Goal: Information Seeking & Learning: Learn about a topic

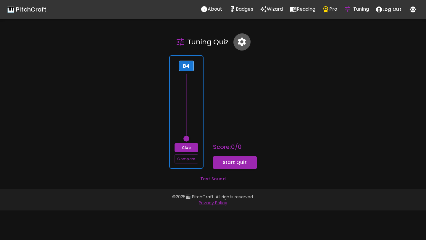
click at [243, 38] on icon "button" at bounding box center [242, 42] width 10 height 10
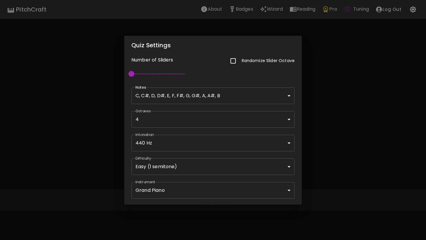
click at [330, 106] on div "Quiz Settings Number of Sliders Randomize Slider Octave 1 Notes C, C#, D, D#, E…" at bounding box center [213, 120] width 426 height 240
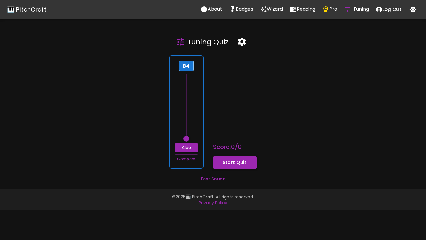
click at [245, 161] on button "Start Quiz" at bounding box center [235, 163] width 44 height 12
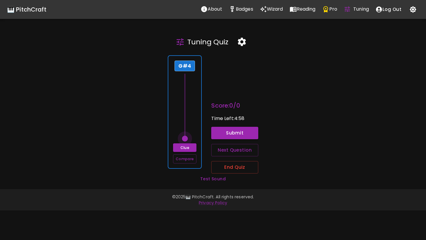
click at [187, 139] on span at bounding box center [185, 139] width 6 height 6
drag, startPoint x: 187, startPoint y: 139, endPoint x: 187, endPoint y: 100, distance: 38.8
click at [187, 99] on span at bounding box center [185, 97] width 6 height 6
click at [187, 100] on span at bounding box center [185, 97] width 6 height 6
drag, startPoint x: 187, startPoint y: 100, endPoint x: 187, endPoint y: 92, distance: 7.4
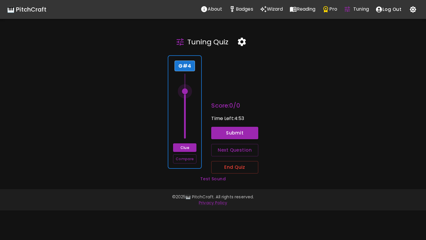
click at [187, 92] on span at bounding box center [185, 92] width 6 height 6
click at [227, 131] on button "Submit" at bounding box center [234, 133] width 47 height 12
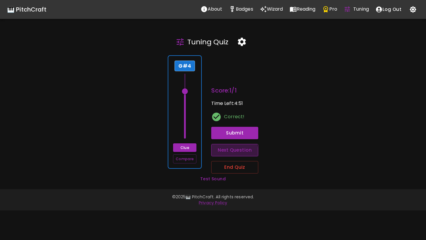
click at [230, 152] on button "Next Question" at bounding box center [234, 150] width 47 height 12
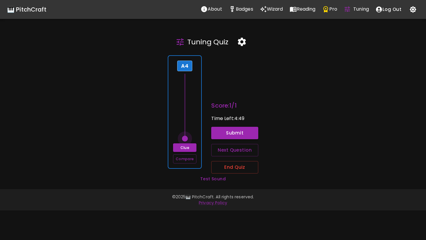
click at [187, 140] on span at bounding box center [185, 139] width 6 height 6
drag, startPoint x: 187, startPoint y: 140, endPoint x: 188, endPoint y: 89, distance: 50.3
click at [188, 89] on span at bounding box center [185, 92] width 6 height 6
click at [188, 87] on span at bounding box center [185, 86] width 6 height 6
click at [241, 136] on button "Submit" at bounding box center [234, 133] width 47 height 12
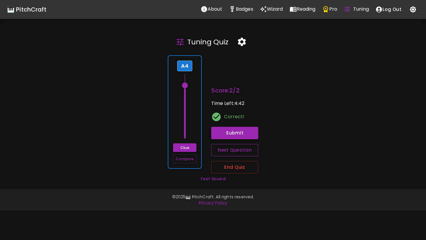
click at [233, 149] on button "Next Question" at bounding box center [234, 150] width 47 height 12
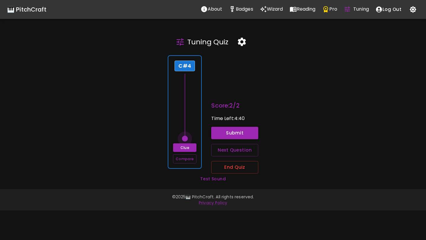
type input "61"
drag, startPoint x: 188, startPoint y: 139, endPoint x: 188, endPoint y: 132, distance: 6.8
click at [188, 132] on span at bounding box center [185, 133] width 6 height 6
click at [225, 136] on button "Submit" at bounding box center [234, 133] width 47 height 12
click at [240, 47] on button "button" at bounding box center [241, 41] width 17 height 17
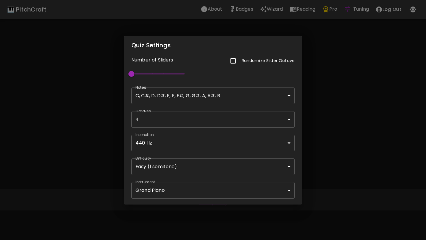
click at [233, 59] on input "checkbox" at bounding box center [233, 61] width 12 height 12
checkbox input "true"
click at [326, 65] on div "Quiz Settings Number of Sliders Randomize Slider Octave 1 Notes C, C#, D, D#, E…" at bounding box center [213, 120] width 426 height 240
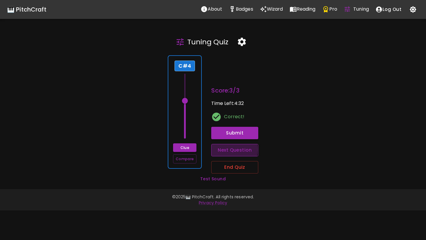
click at [222, 150] on button "Next Question" at bounding box center [234, 150] width 47 height 12
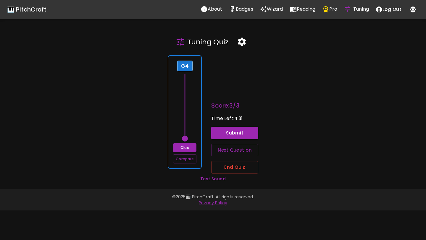
click at [195, 113] on div "G4 Clue Compare" at bounding box center [185, 112] width 34 height 114
drag, startPoint x: 188, startPoint y: 138, endPoint x: 188, endPoint y: 110, distance: 27.8
click at [188, 110] on span at bounding box center [185, 112] width 6 height 6
click at [188, 108] on span at bounding box center [185, 106] width 6 height 6
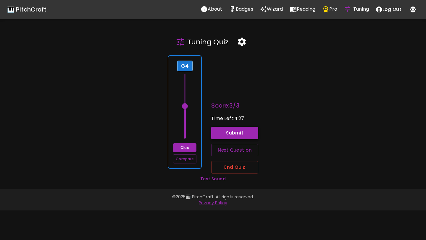
click at [226, 130] on button "Submit" at bounding box center [234, 133] width 47 height 12
click at [223, 150] on button "Next Question" at bounding box center [234, 150] width 47 height 12
click at [186, 139] on span at bounding box center [185, 139] width 6 height 6
drag, startPoint x: 186, startPoint y: 139, endPoint x: 186, endPoint y: 120, distance: 18.7
click at [186, 120] on span at bounding box center [185, 117] width 6 height 6
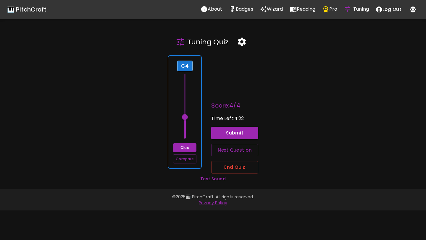
click at [186, 120] on span at bounding box center [185, 117] width 6 height 6
click at [186, 121] on span at bounding box center [185, 123] width 6 height 6
click at [229, 135] on button "Submit" at bounding box center [234, 133] width 47 height 12
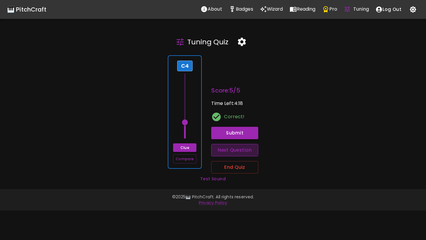
click at [232, 147] on button "Next Question" at bounding box center [234, 150] width 47 height 12
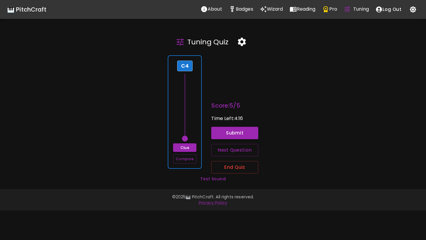
click at [187, 136] on span at bounding box center [185, 139] width 6 height 6
drag, startPoint x: 187, startPoint y: 136, endPoint x: 186, endPoint y: 91, distance: 44.7
click at [186, 91] on span at bounding box center [185, 90] width 6 height 6
click at [188, 92] on span at bounding box center [185, 90] width 6 height 6
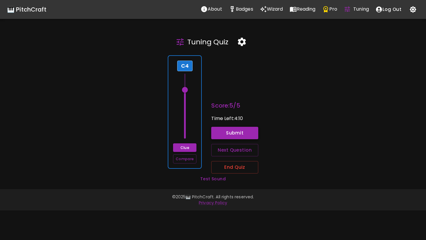
click at [231, 133] on button "Submit" at bounding box center [234, 133] width 47 height 12
click at [226, 150] on button "Next Question" at bounding box center [234, 150] width 47 height 12
click at [186, 138] on span at bounding box center [185, 139] width 6 height 6
click at [217, 134] on button "Submit" at bounding box center [234, 133] width 47 height 12
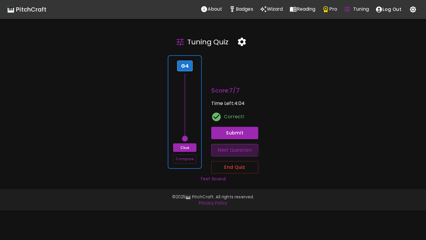
click at [221, 147] on button "Next Question" at bounding box center [234, 150] width 47 height 12
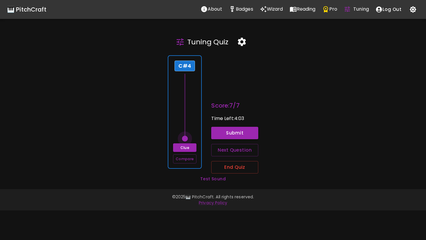
click at [187, 142] on span at bounding box center [185, 139] width 6 height 6
drag, startPoint x: 187, startPoint y: 142, endPoint x: 188, endPoint y: 99, distance: 42.9
click at [188, 99] on span at bounding box center [185, 101] width 6 height 6
click at [225, 134] on button "Submit" at bounding box center [234, 133] width 47 height 12
click at [228, 150] on button "Next Question" at bounding box center [234, 150] width 47 height 12
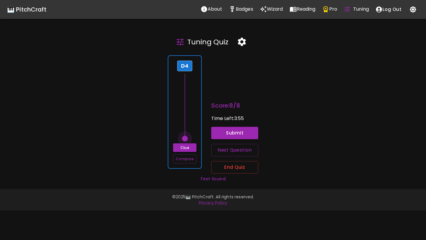
click at [187, 140] on span at bounding box center [185, 139] width 6 height 6
drag, startPoint x: 187, startPoint y: 140, endPoint x: 186, endPoint y: 102, distance: 37.6
click at [186, 102] on span at bounding box center [185, 101] width 6 height 6
click at [219, 135] on button "Submit" at bounding box center [234, 133] width 47 height 12
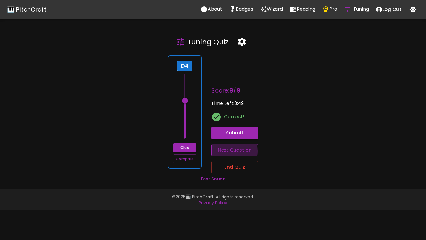
click at [226, 152] on button "Next Question" at bounding box center [234, 150] width 47 height 12
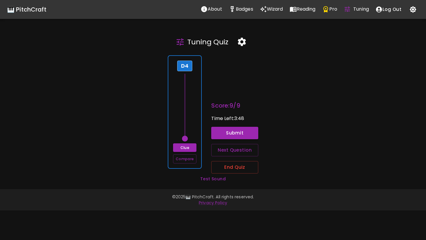
click at [186, 139] on span at bounding box center [185, 139] width 6 height 6
drag, startPoint x: 186, startPoint y: 139, endPoint x: 182, endPoint y: 63, distance: 76.5
click at [182, 63] on div "D4 Clue Compare" at bounding box center [185, 112] width 34 height 114
click at [216, 131] on button "Submit" at bounding box center [234, 133] width 47 height 12
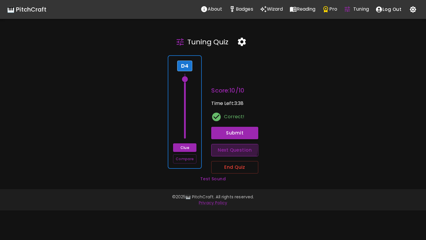
click at [220, 148] on button "Next Question" at bounding box center [234, 150] width 47 height 12
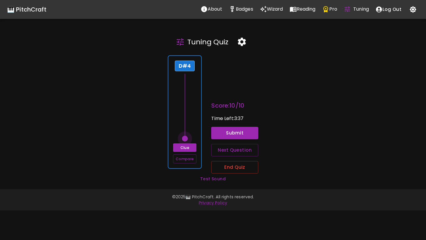
click at [186, 139] on span at bounding box center [185, 139] width 6 height 6
drag, startPoint x: 186, startPoint y: 139, endPoint x: 187, endPoint y: 134, distance: 5.1
click at [187, 134] on span at bounding box center [185, 134] width 6 height 6
click at [215, 134] on button "Submit" at bounding box center [234, 133] width 47 height 12
drag, startPoint x: 190, startPoint y: 147, endPoint x: 224, endPoint y: 143, distance: 33.6
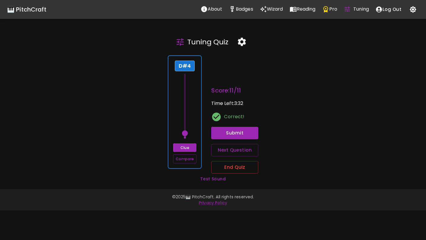
click at [224, 143] on div "D#4 Clue Compare Score: 11 / 11 Time Left: 3:32 Correct! Submit Next Question E…" at bounding box center [210, 112] width 431 height 123
click at [223, 147] on button "Next Question" at bounding box center [234, 150] width 47 height 12
click at [194, 114] on div "C#4 Clue Compare" at bounding box center [185, 112] width 34 height 114
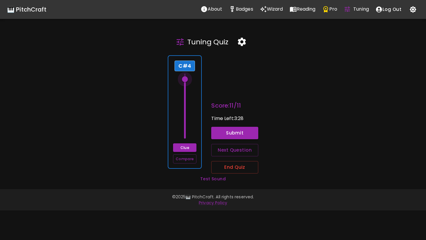
drag, startPoint x: 186, startPoint y: 137, endPoint x: 186, endPoint y: 78, distance: 59.5
click at [186, 78] on span at bounding box center [185, 79] width 6 height 6
click at [223, 129] on button "Submit" at bounding box center [234, 133] width 47 height 12
click at [197, 127] on div "C#4 Clue Compare" at bounding box center [185, 112] width 34 height 114
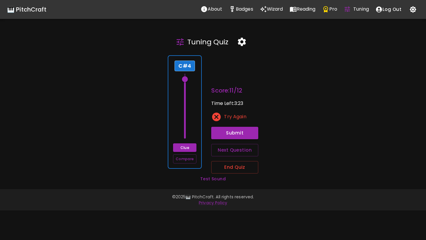
click at [197, 130] on div "C#4 Clue Compare" at bounding box center [185, 112] width 34 height 114
click at [185, 82] on span at bounding box center [185, 85] width 6 height 6
click at [231, 136] on button "Submit" at bounding box center [234, 133] width 47 height 12
click at [235, 153] on button "Next Question" at bounding box center [234, 150] width 47 height 12
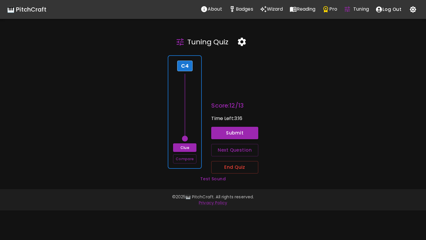
click at [194, 138] on div "C4 Clue Compare" at bounding box center [185, 112] width 34 height 114
drag, startPoint x: 187, startPoint y: 139, endPoint x: 187, endPoint y: 93, distance: 46.2
click at [187, 93] on span at bounding box center [185, 96] width 6 height 6
click at [226, 132] on button "Submit" at bounding box center [234, 133] width 47 height 12
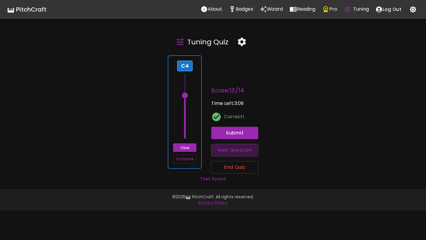
click at [230, 150] on button "Next Question" at bounding box center [234, 150] width 47 height 12
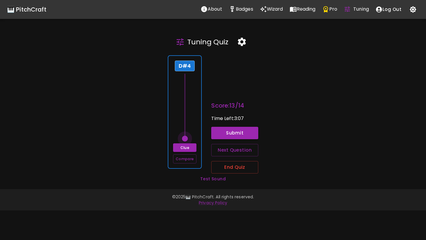
click at [185, 139] on span at bounding box center [185, 139] width 6 height 6
click at [186, 142] on span at bounding box center [185, 139] width 6 height 6
click at [217, 135] on button "Submit" at bounding box center [234, 133] width 47 height 12
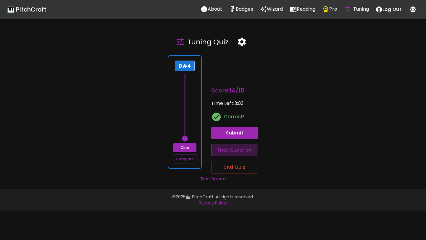
click at [223, 150] on button "Next Question" at bounding box center [234, 150] width 47 height 12
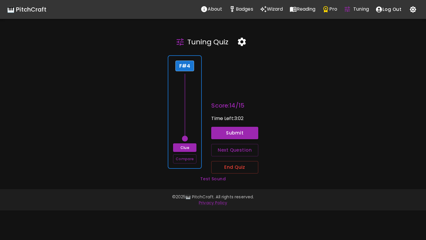
click at [193, 131] on div "F#4 Clue Compare" at bounding box center [185, 112] width 34 height 114
drag, startPoint x: 186, startPoint y: 139, endPoint x: 188, endPoint y: 90, distance: 49.2
click at [188, 90] on span at bounding box center [185, 90] width 6 height 6
click at [227, 134] on button "Submit" at bounding box center [234, 133] width 47 height 12
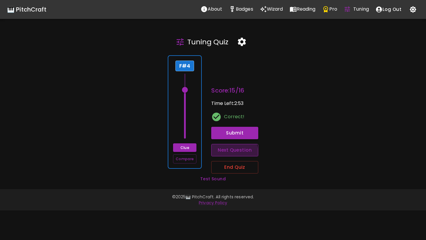
click at [226, 154] on button "Next Question" at bounding box center [234, 150] width 47 height 12
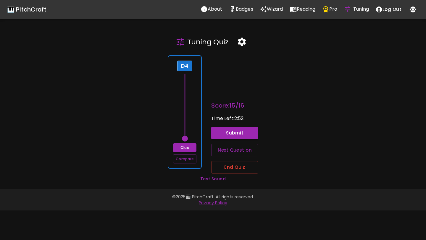
click at [195, 135] on div "D4 Clue Compare" at bounding box center [185, 112] width 34 height 114
drag, startPoint x: 186, startPoint y: 140, endPoint x: 186, endPoint y: 120, distance: 20.1
click at [186, 120] on span at bounding box center [185, 123] width 6 height 6
click at [186, 120] on span at bounding box center [185, 117] width 6 height 6
click at [207, 122] on div "Score: 15 / 16 Time Left: 2:45 Submit Next Question End Quiz" at bounding box center [230, 130] width 57 height 87
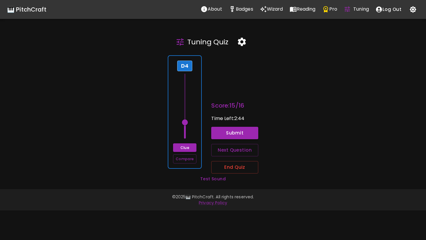
click at [200, 123] on div "D4 Clue Compare" at bounding box center [185, 112] width 34 height 114
click at [222, 130] on button "Submit" at bounding box center [234, 133] width 47 height 12
click at [226, 149] on button "Next Question" at bounding box center [234, 150] width 47 height 12
click at [188, 139] on span at bounding box center [185, 139] width 6 height 6
drag, startPoint x: 187, startPoint y: 138, endPoint x: 184, endPoint y: 126, distance: 11.9
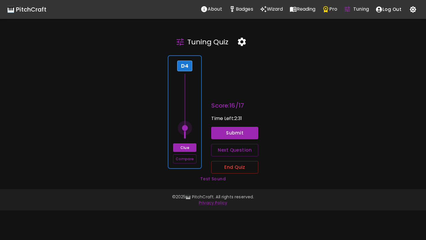
click at [184, 126] on span at bounding box center [185, 128] width 6 height 6
click at [224, 132] on button "Submit" at bounding box center [234, 133] width 47 height 12
click at [199, 128] on div "D4 Clue Compare" at bounding box center [185, 112] width 34 height 114
click at [196, 132] on div "D4 Clue Compare" at bounding box center [185, 112] width 34 height 114
click at [213, 135] on button "Submit" at bounding box center [234, 133] width 47 height 12
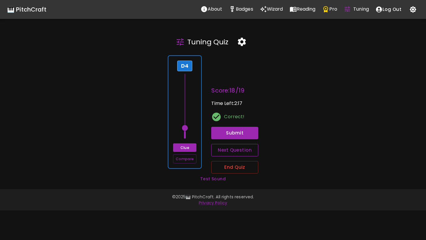
click at [220, 151] on button "Next Question" at bounding box center [234, 150] width 47 height 12
click at [191, 132] on div "G#4 Clue Compare" at bounding box center [185, 112] width 34 height 114
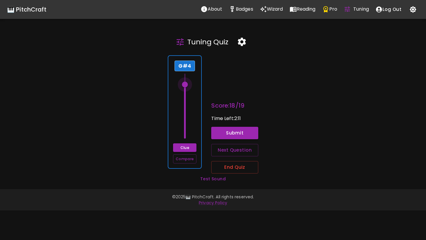
drag, startPoint x: 187, startPoint y: 139, endPoint x: 187, endPoint y: 87, distance: 51.8
click at [187, 87] on span at bounding box center [185, 85] width 6 height 6
click at [219, 150] on button "Next Question" at bounding box center [234, 150] width 47 height 12
click at [184, 139] on span at bounding box center [185, 139] width 6 height 6
drag, startPoint x: 184, startPoint y: 139, endPoint x: 185, endPoint y: 91, distance: 48.0
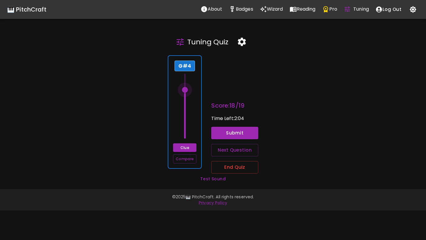
click at [185, 91] on span at bounding box center [185, 90] width 6 height 6
click at [222, 133] on button "Submit" at bounding box center [234, 133] width 47 height 12
click at [224, 146] on button "Next Question" at bounding box center [234, 150] width 47 height 12
click at [187, 137] on span at bounding box center [185, 139] width 6 height 6
drag, startPoint x: 187, startPoint y: 137, endPoint x: 188, endPoint y: 91, distance: 46.5
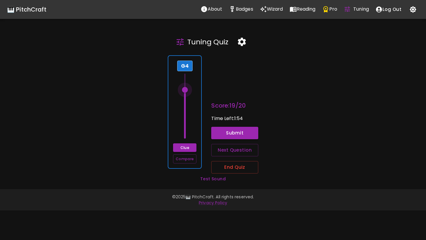
click at [188, 91] on span at bounding box center [185, 90] width 6 height 6
click at [225, 127] on button "Submit" at bounding box center [234, 133] width 47 height 12
click at [226, 152] on button "Next Question" at bounding box center [234, 150] width 47 height 12
click at [198, 130] on div "A#4 Clue Compare" at bounding box center [185, 112] width 34 height 114
drag, startPoint x: 187, startPoint y: 139, endPoint x: 187, endPoint y: 94, distance: 45.0
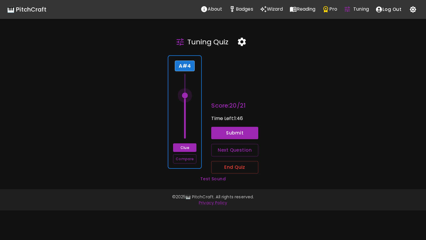
click at [187, 94] on span at bounding box center [185, 96] width 6 height 6
click at [226, 132] on button "Submit" at bounding box center [234, 133] width 47 height 12
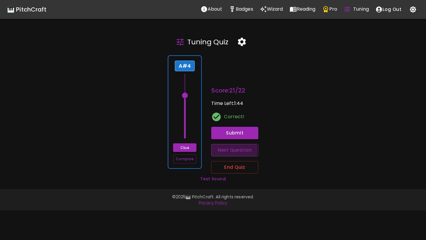
click at [224, 150] on button "Next Question" at bounding box center [234, 150] width 47 height 12
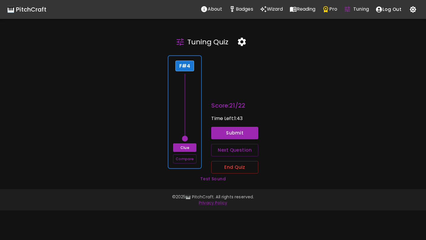
click at [197, 130] on div "F#4 Clue Compare" at bounding box center [185, 112] width 34 height 114
drag, startPoint x: 185, startPoint y: 139, endPoint x: 186, endPoint y: 98, distance: 41.2
click at [186, 98] on span at bounding box center [185, 96] width 6 height 6
click at [229, 134] on button "Submit" at bounding box center [234, 133] width 47 height 12
click at [229, 149] on button "Next Question" at bounding box center [234, 150] width 47 height 12
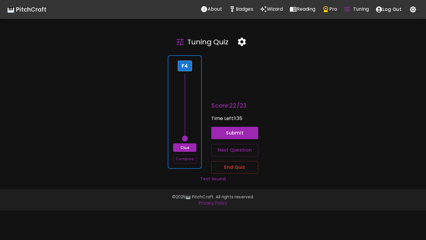
click at [195, 130] on div "F4 Clue Compare" at bounding box center [185, 112] width 34 height 114
drag, startPoint x: 187, startPoint y: 138, endPoint x: 188, endPoint y: 128, distance: 10.8
click at [188, 128] on span at bounding box center [185, 128] width 6 height 6
click at [225, 136] on button "Submit" at bounding box center [234, 133] width 47 height 12
click at [197, 128] on div "F4 Clue Compare" at bounding box center [185, 112] width 34 height 114
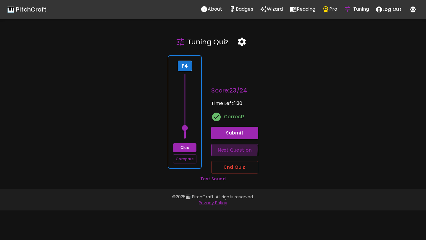
click at [219, 149] on button "Next Question" at bounding box center [234, 150] width 47 height 12
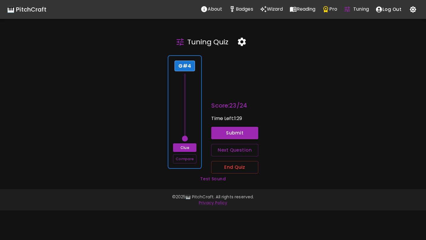
click at [187, 138] on span at bounding box center [185, 139] width 6 height 6
drag, startPoint x: 187, startPoint y: 137, endPoint x: 188, endPoint y: 94, distance: 43.3
click at [188, 94] on span at bounding box center [185, 96] width 6 height 6
type input "68"
click at [223, 130] on button "Submit" at bounding box center [234, 133] width 47 height 12
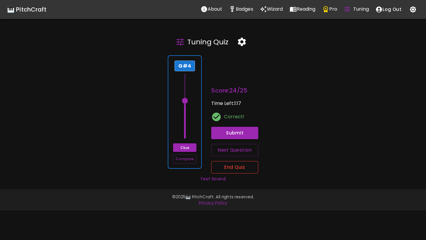
click at [239, 168] on button "End Quiz" at bounding box center [234, 167] width 47 height 12
